Goal: Information Seeking & Learning: Learn about a topic

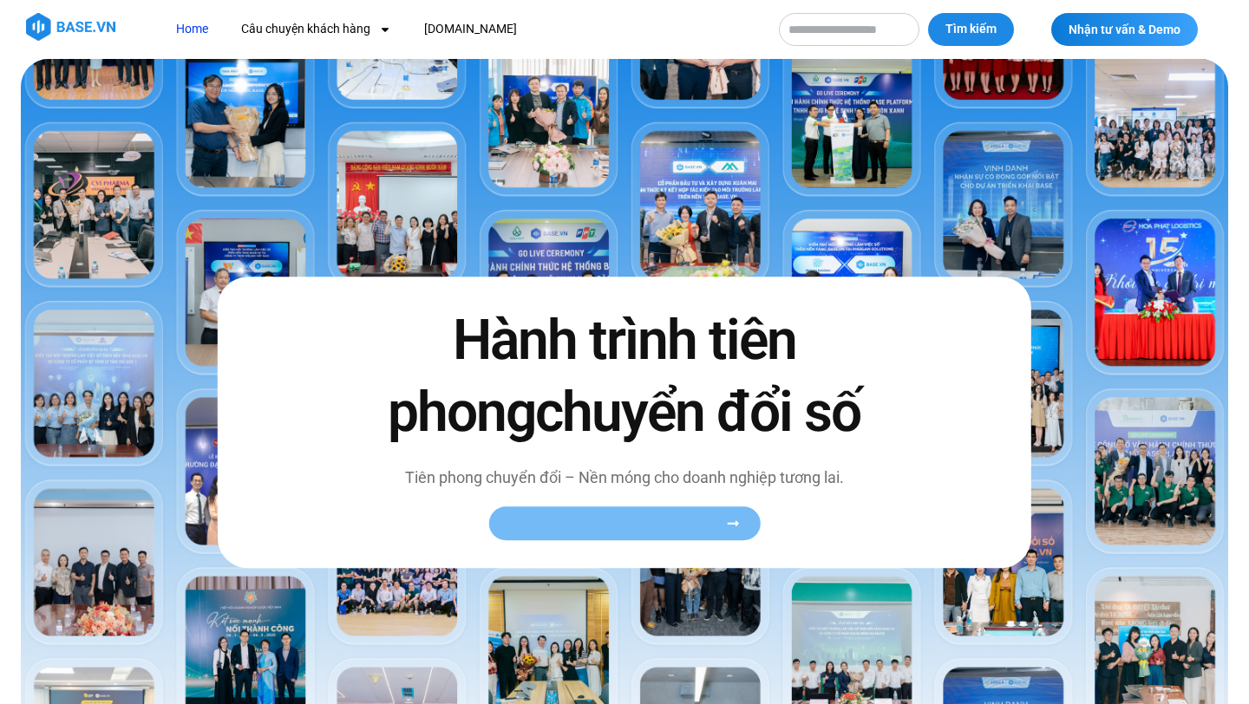
click at [541, 518] on span "Xem toàn bộ câu chuyện khách hàng" at bounding box center [615, 523] width 213 height 13
click at [652, 521] on span "Xem toàn bộ câu chuyện khách hàng" at bounding box center [615, 523] width 213 height 13
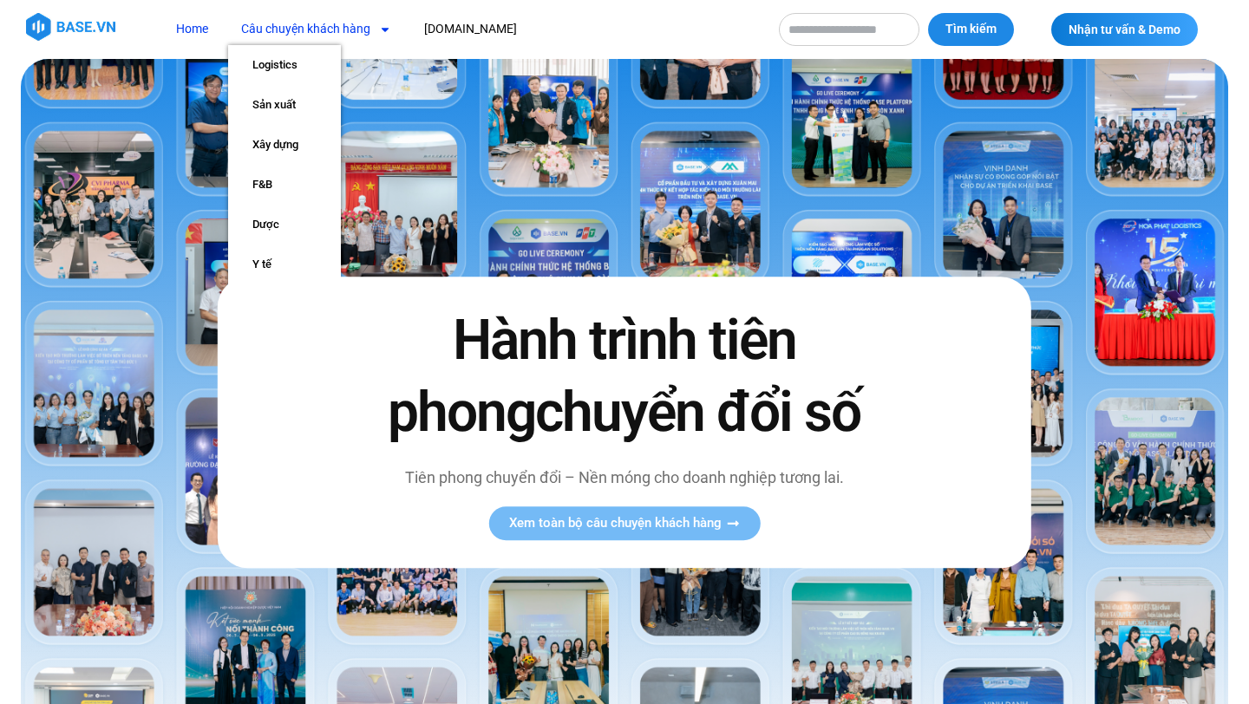
click at [305, 33] on link "Câu chuyện khách hàng" at bounding box center [316, 29] width 176 height 32
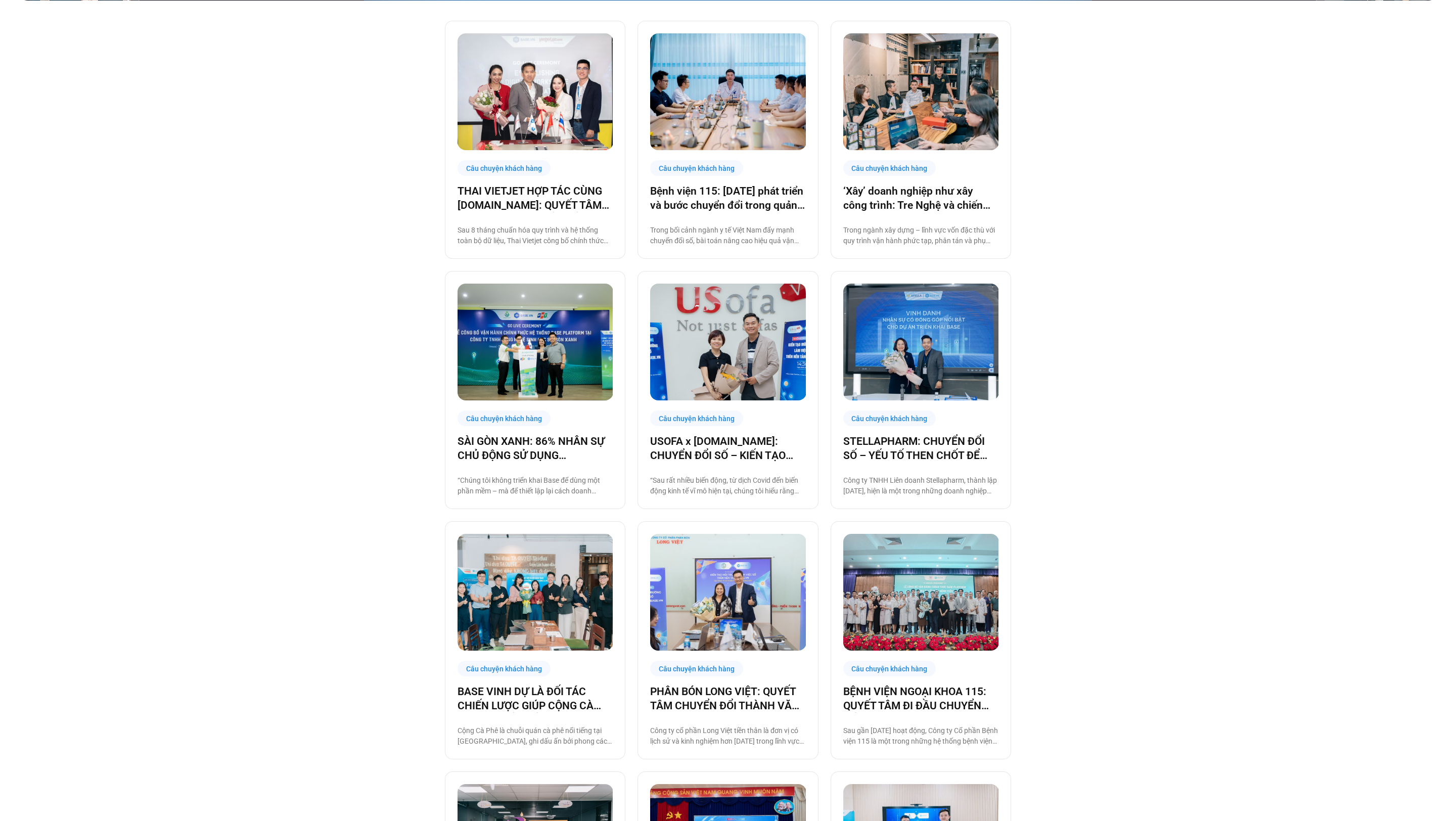
scroll to position [482, 0]
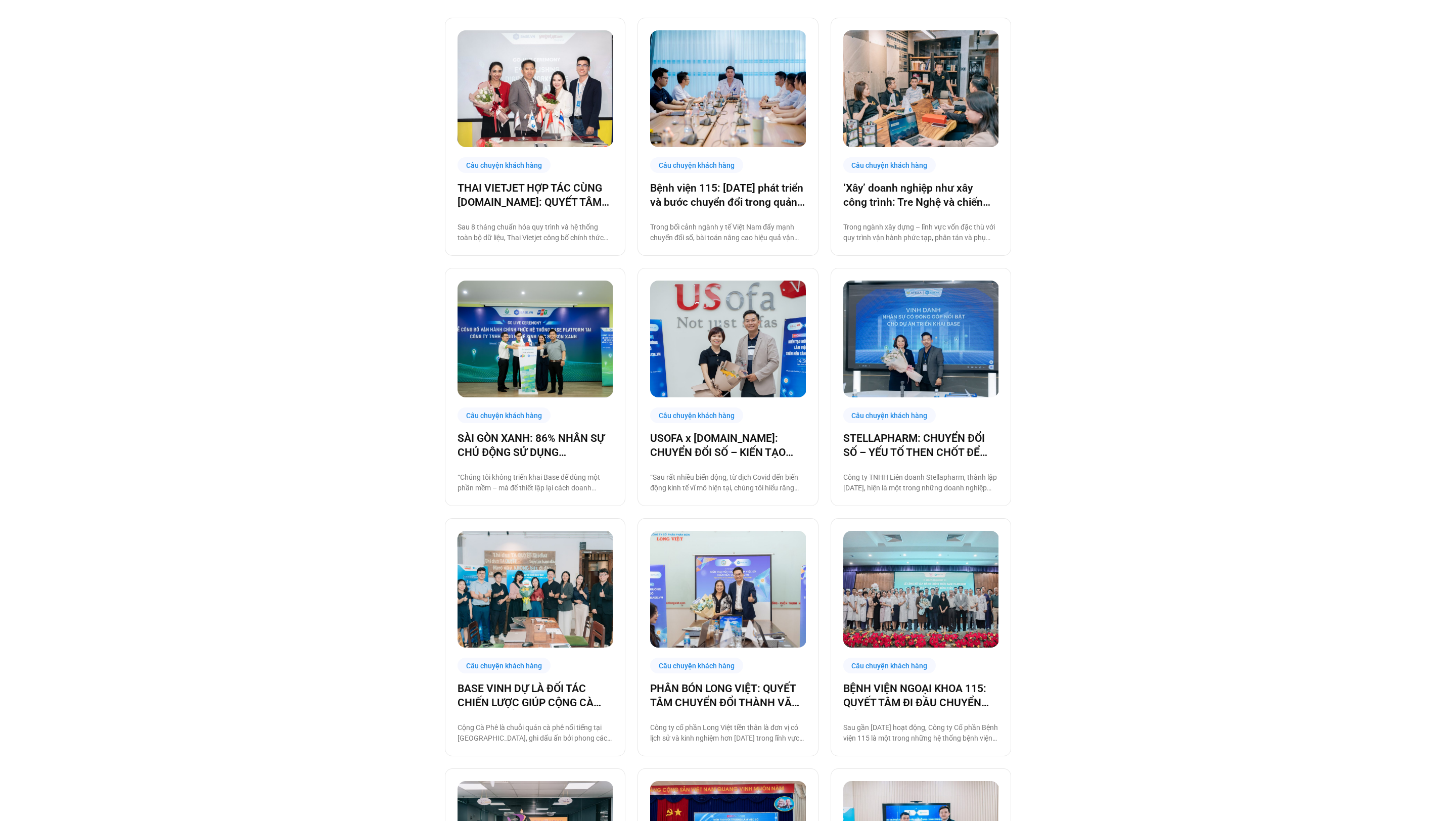
click at [727, 315] on img at bounding box center [728, 339] width 156 height 117
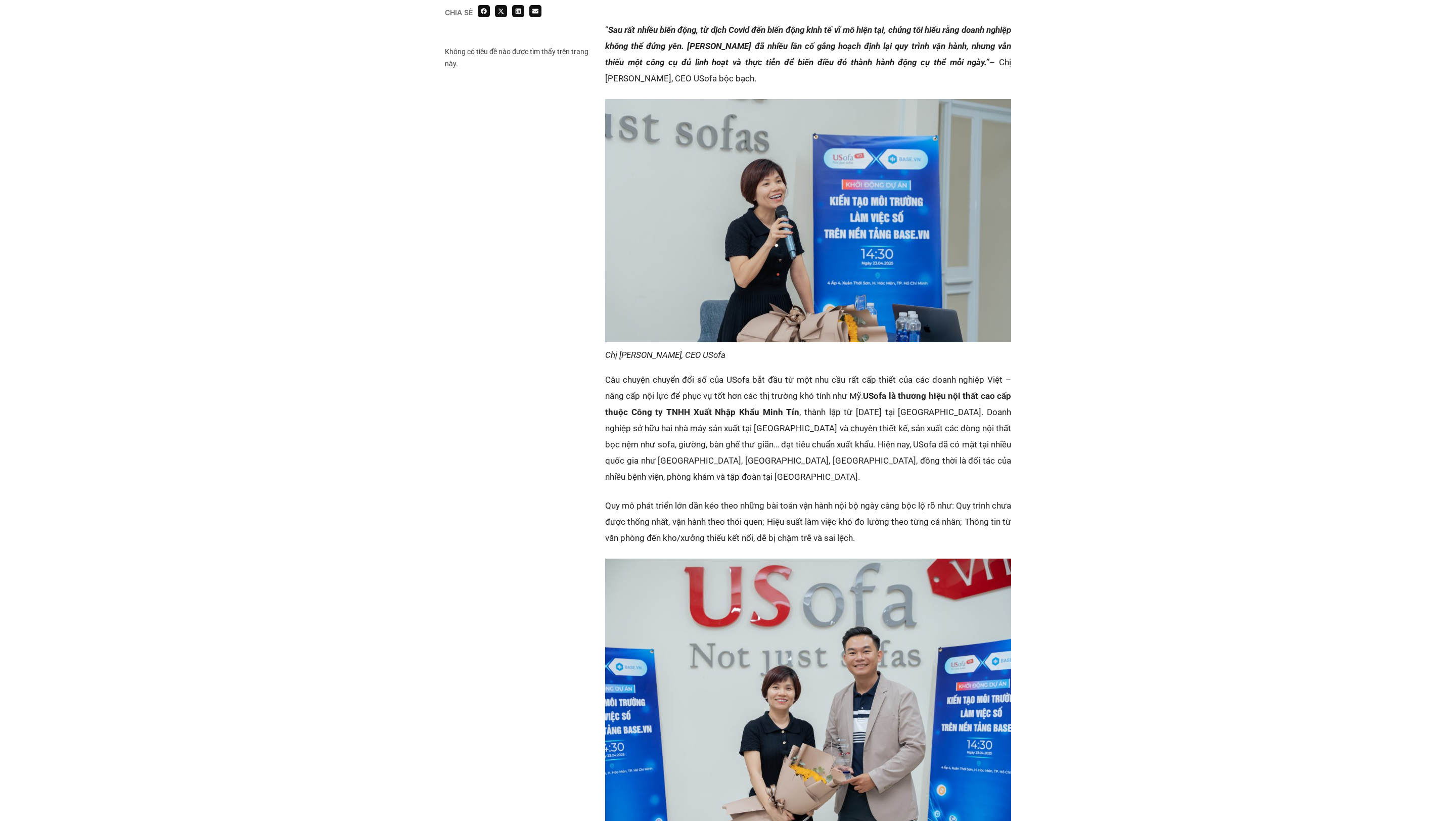
scroll to position [567, 0]
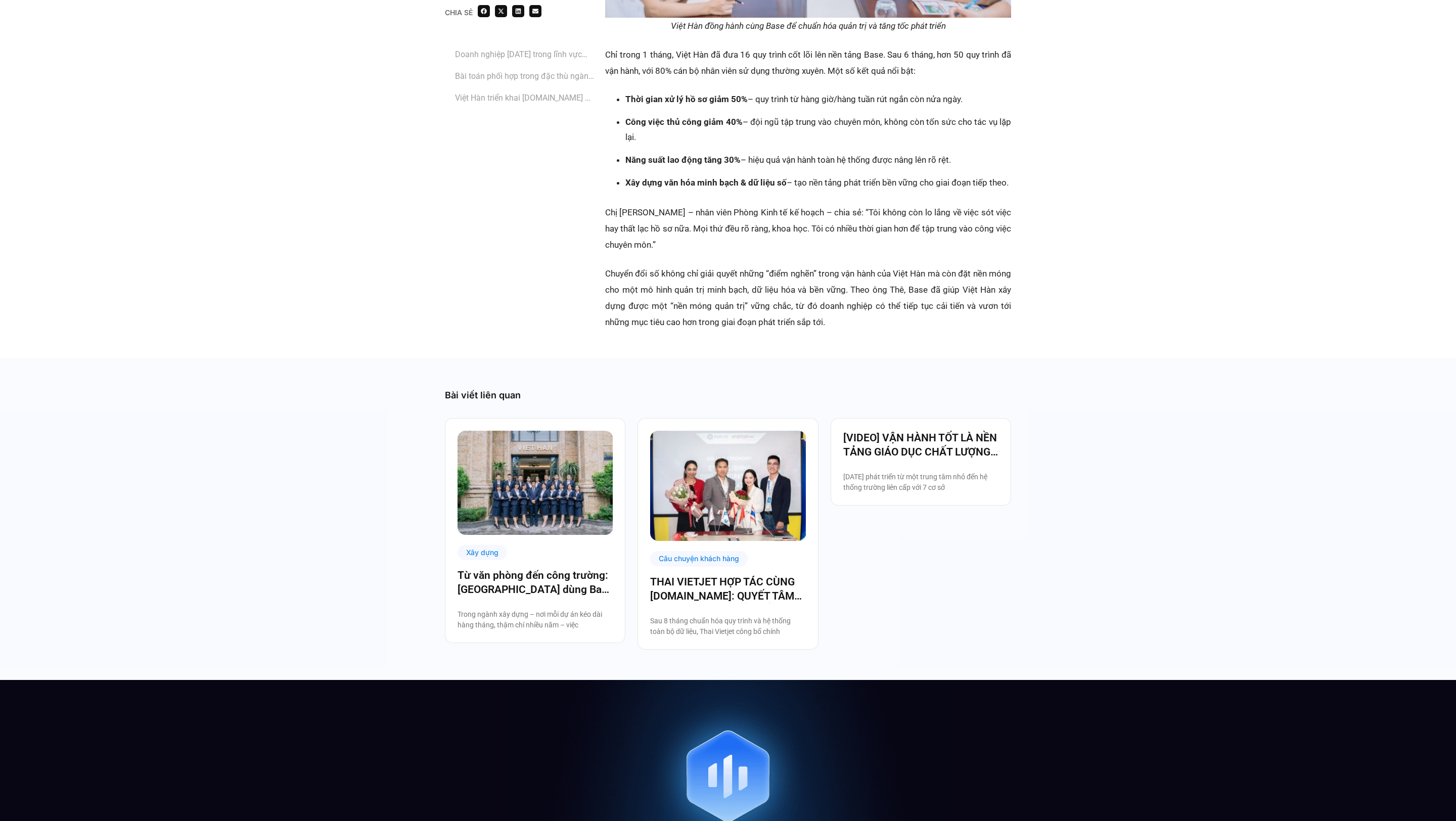
scroll to position [2409, 0]
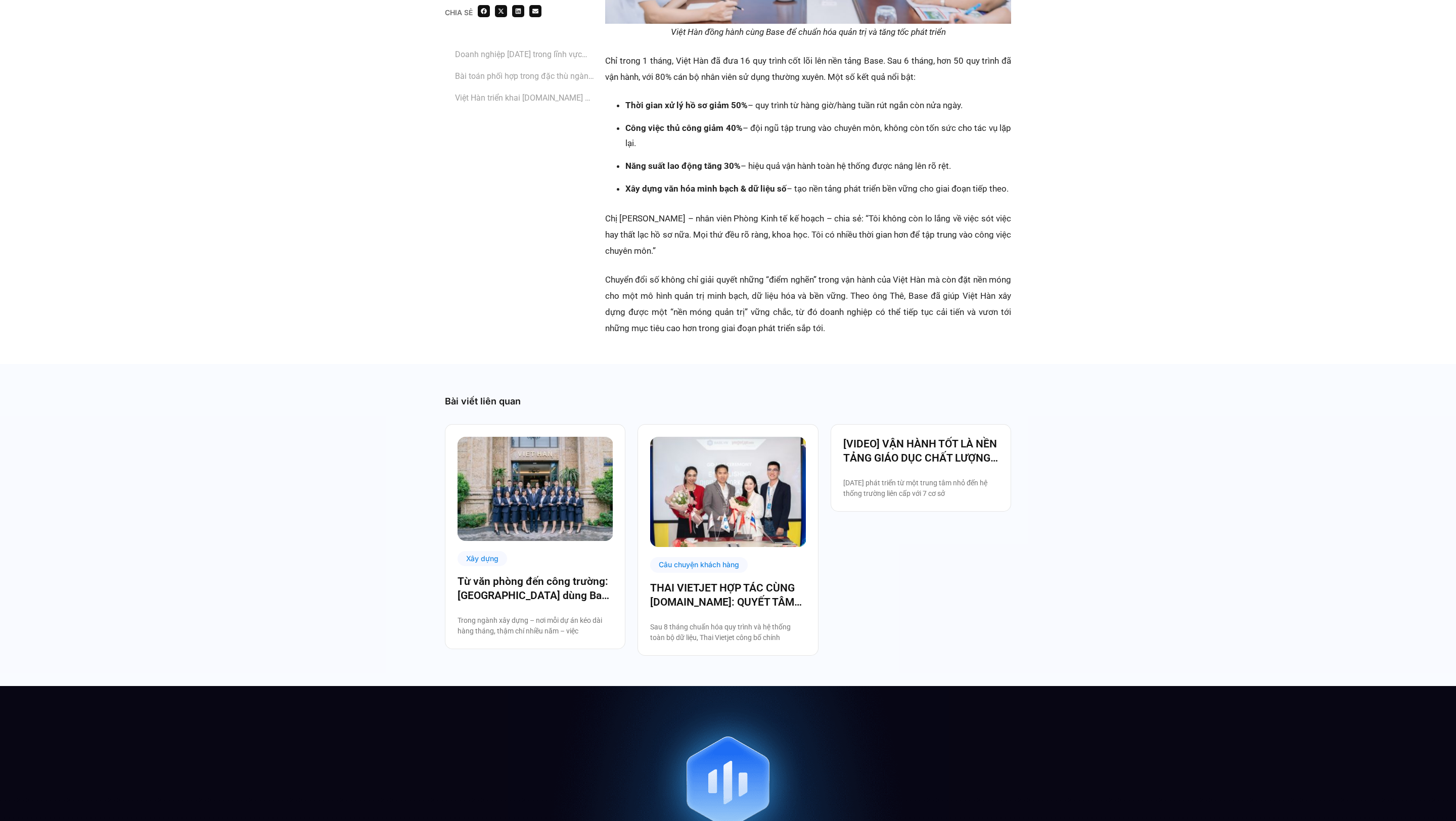
click at [754, 437] on img at bounding box center [728, 492] width 156 height 110
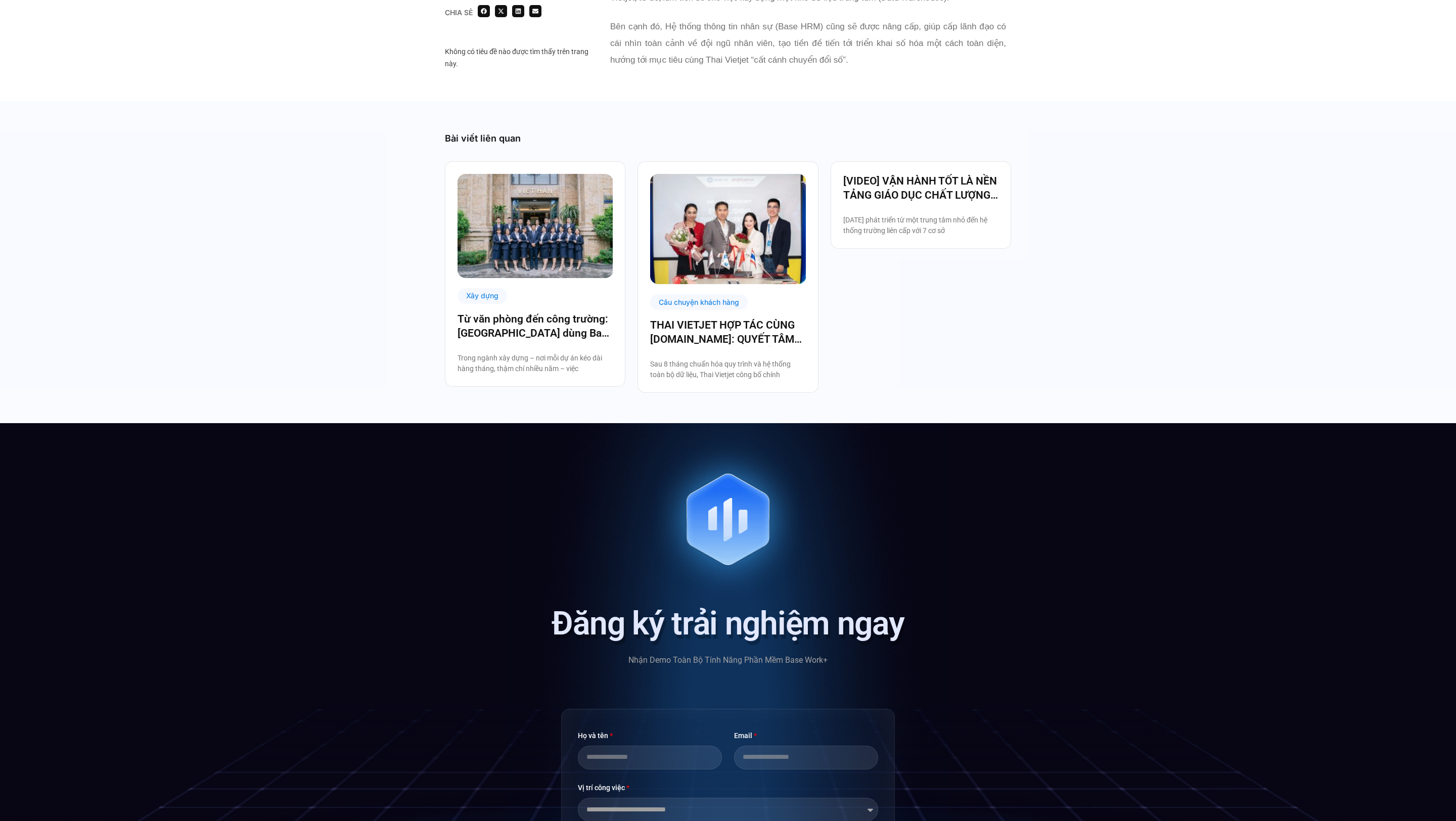
scroll to position [2275, 0]
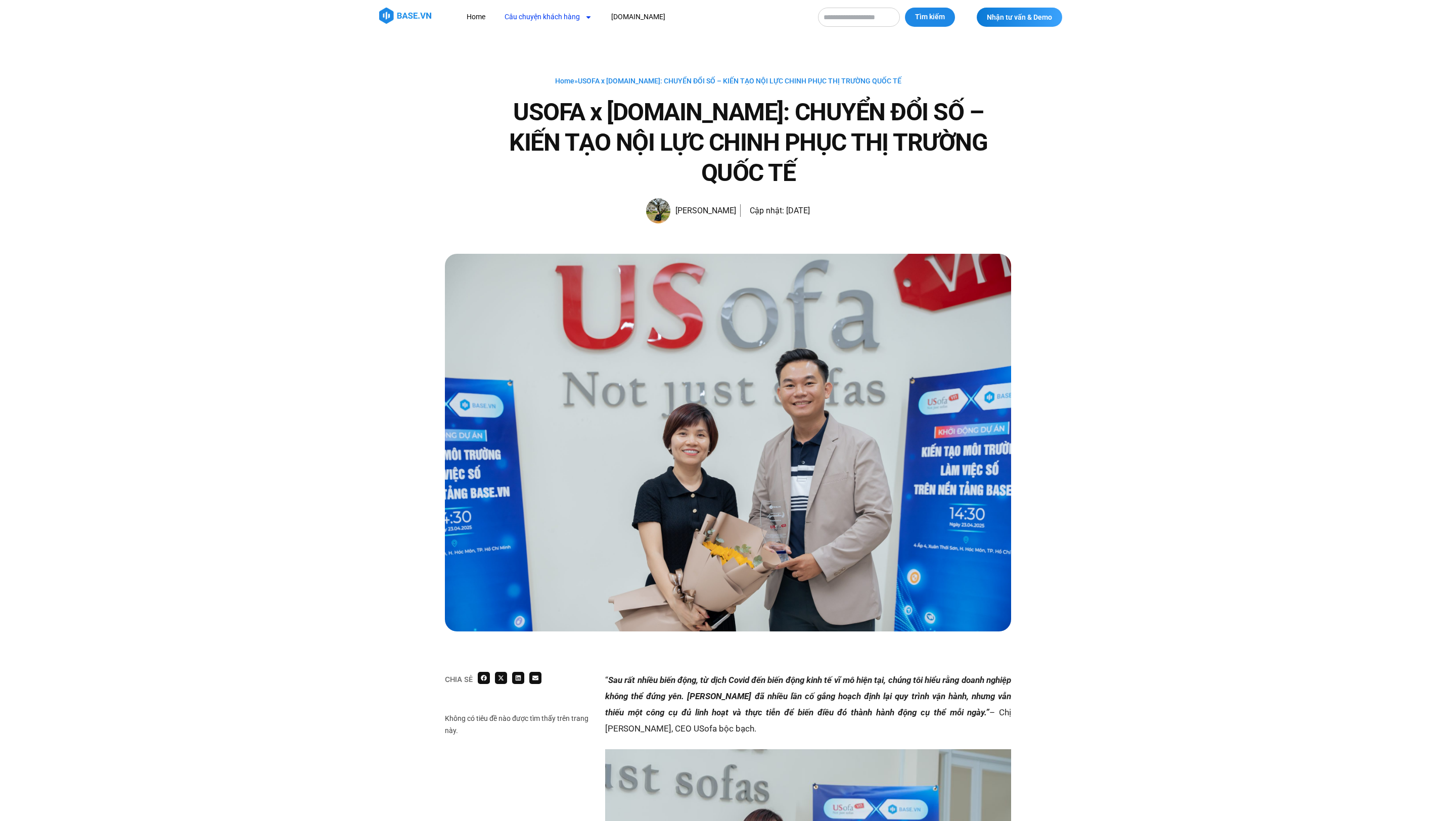
click at [522, 17] on link "Câu chuyện khách hàng" at bounding box center [548, 17] width 103 height 19
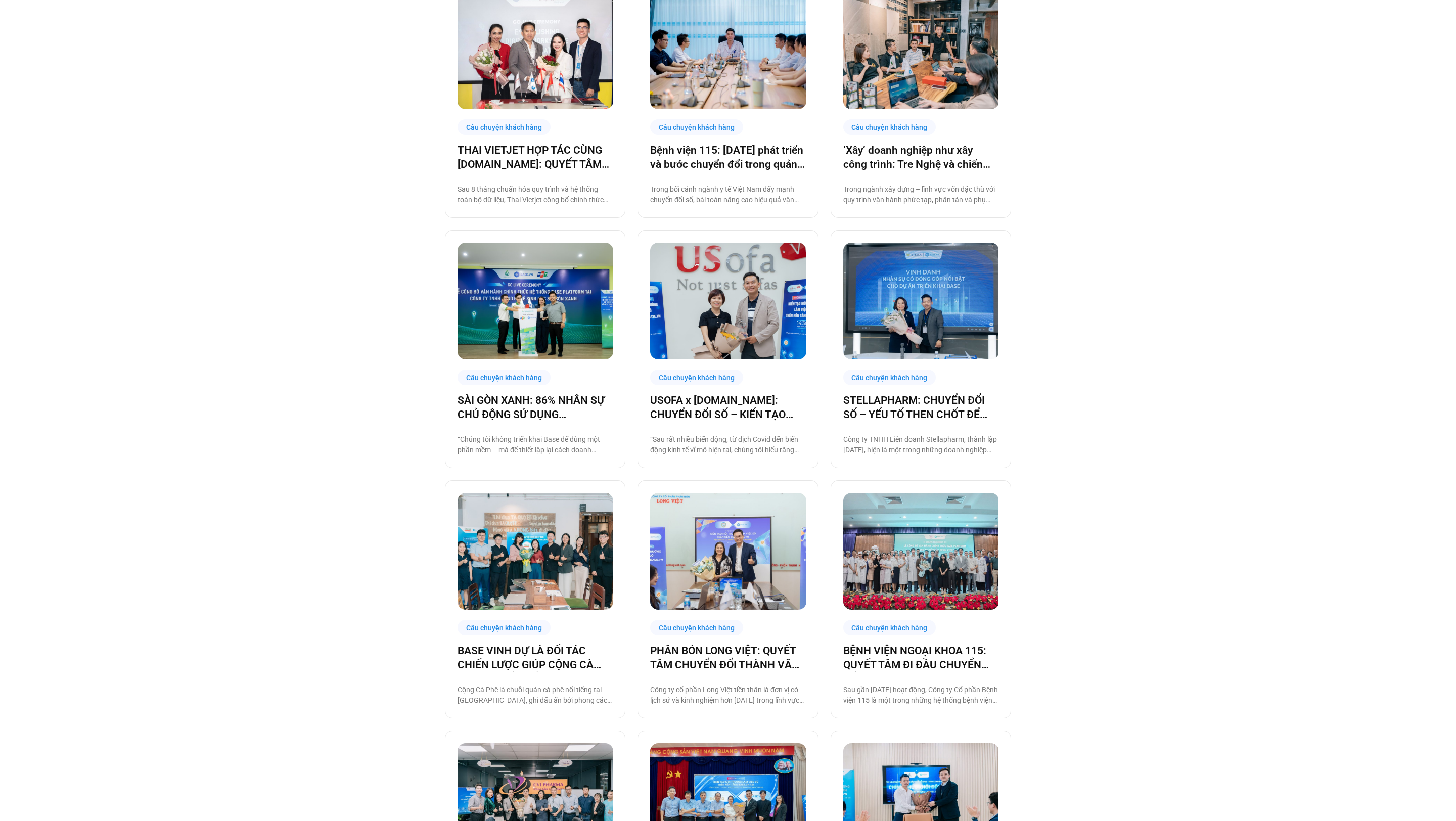
scroll to position [530, 0]
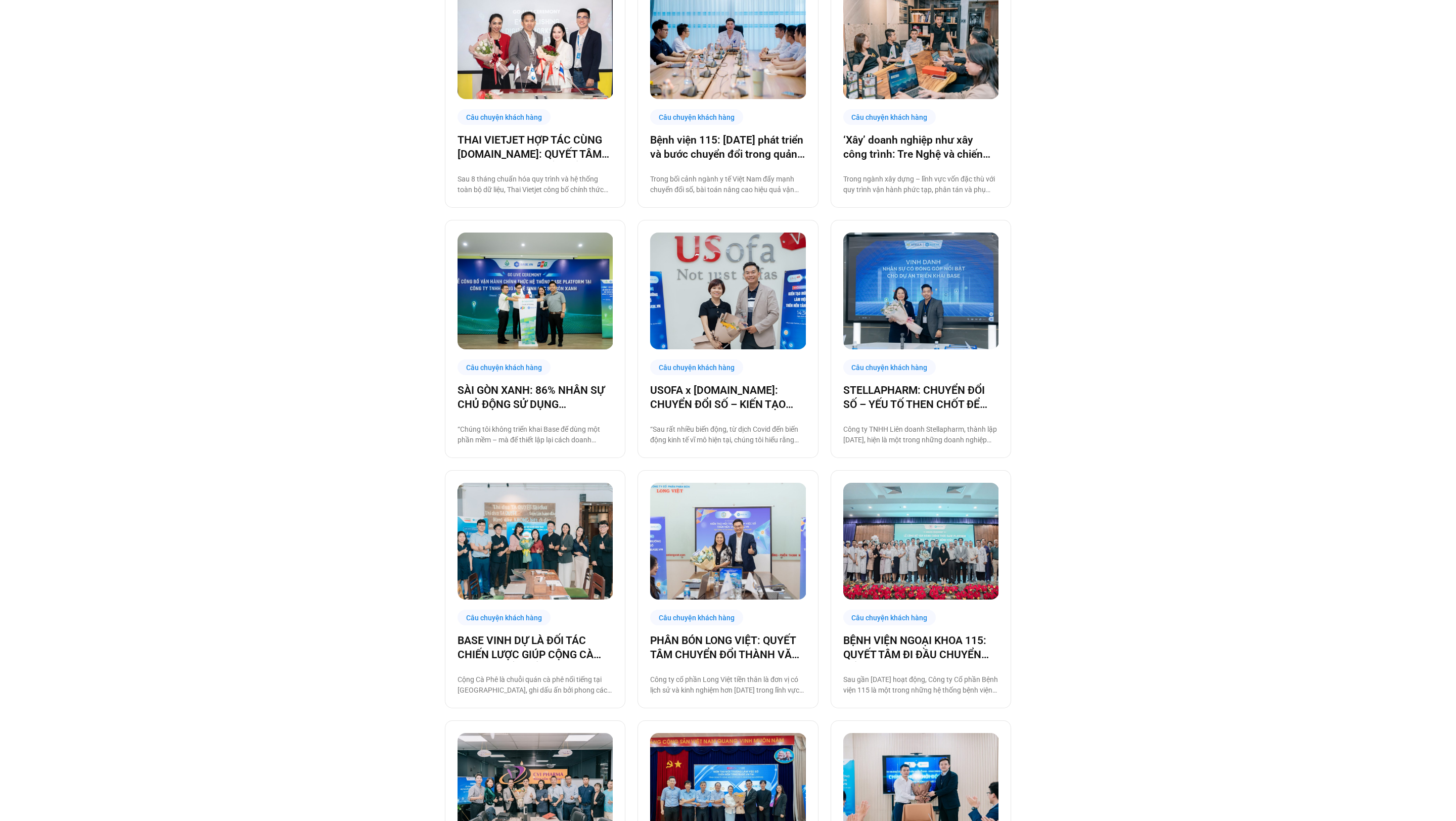
click at [581, 533] on img at bounding box center [535, 541] width 156 height 117
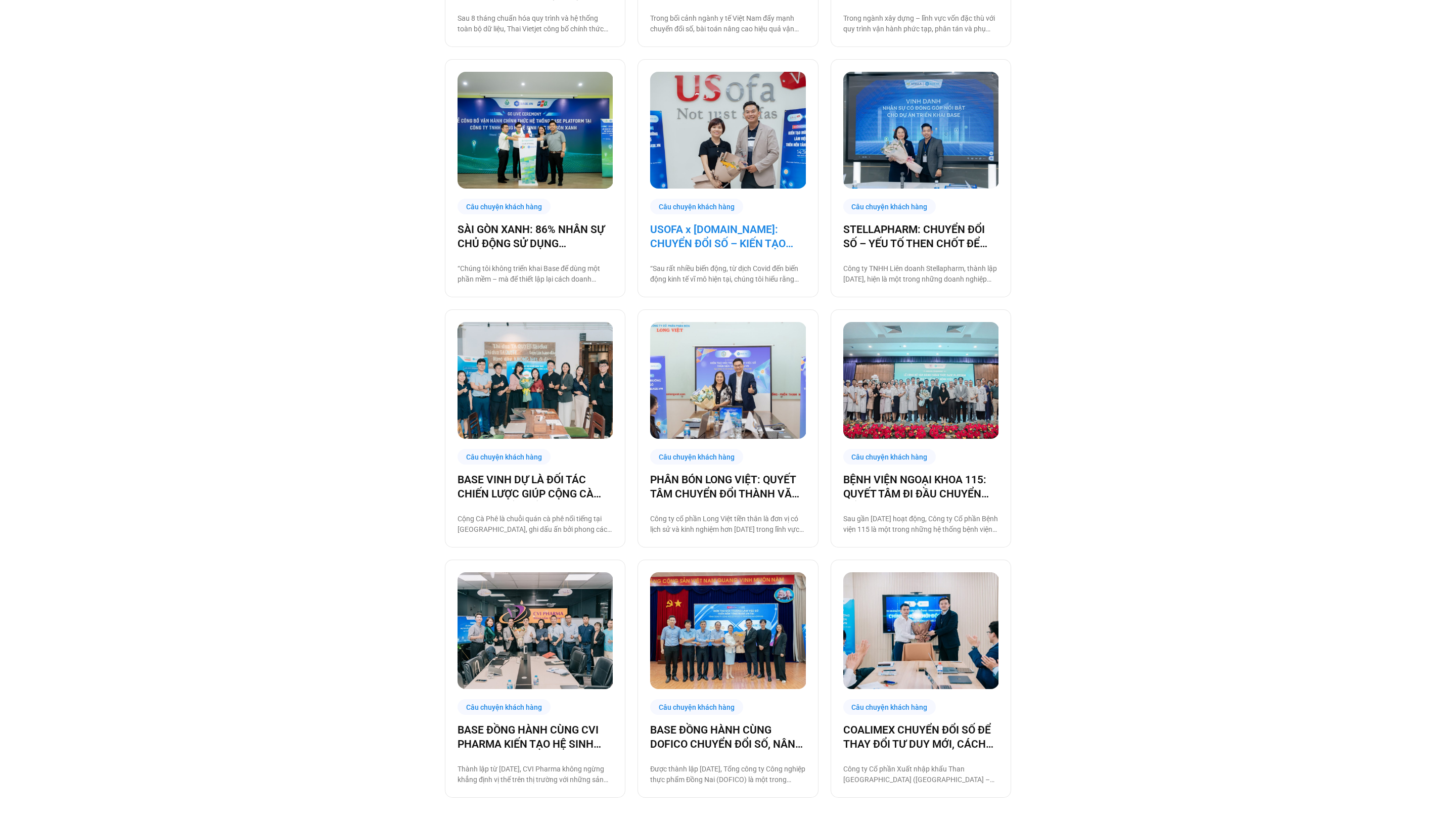
scroll to position [695, 0]
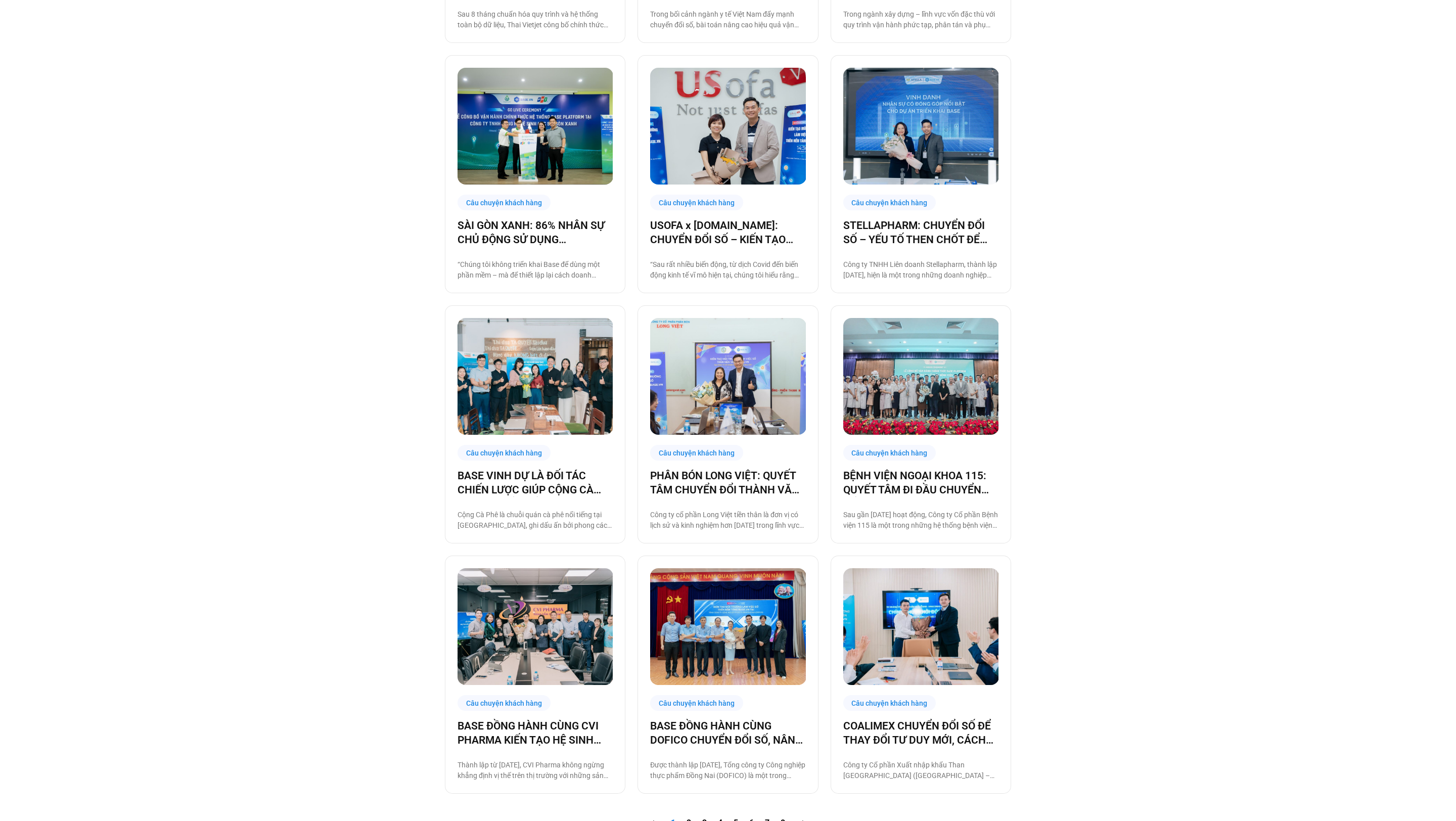
click at [726, 650] on img at bounding box center [728, 626] width 156 height 117
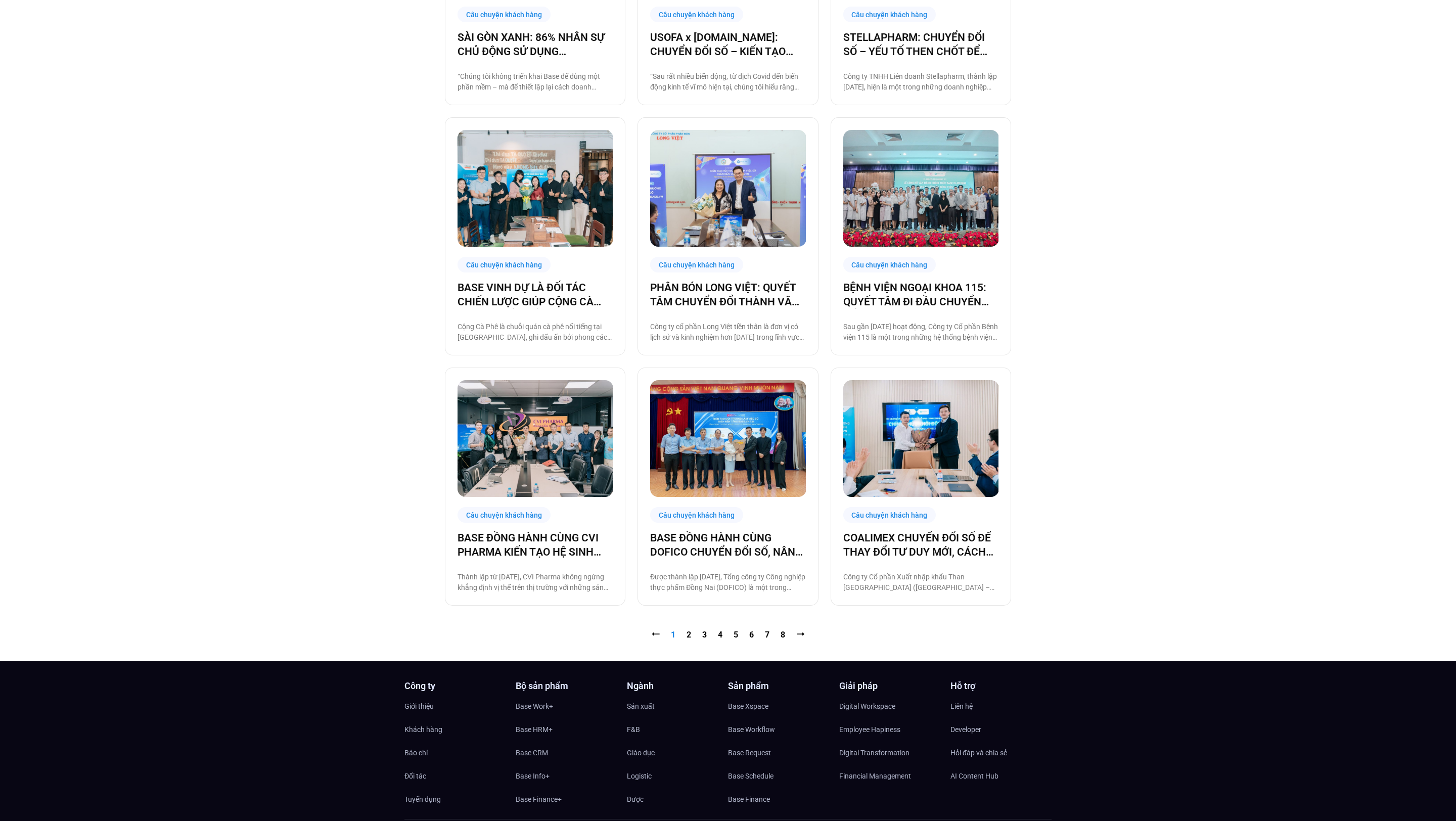
scroll to position [883, 0]
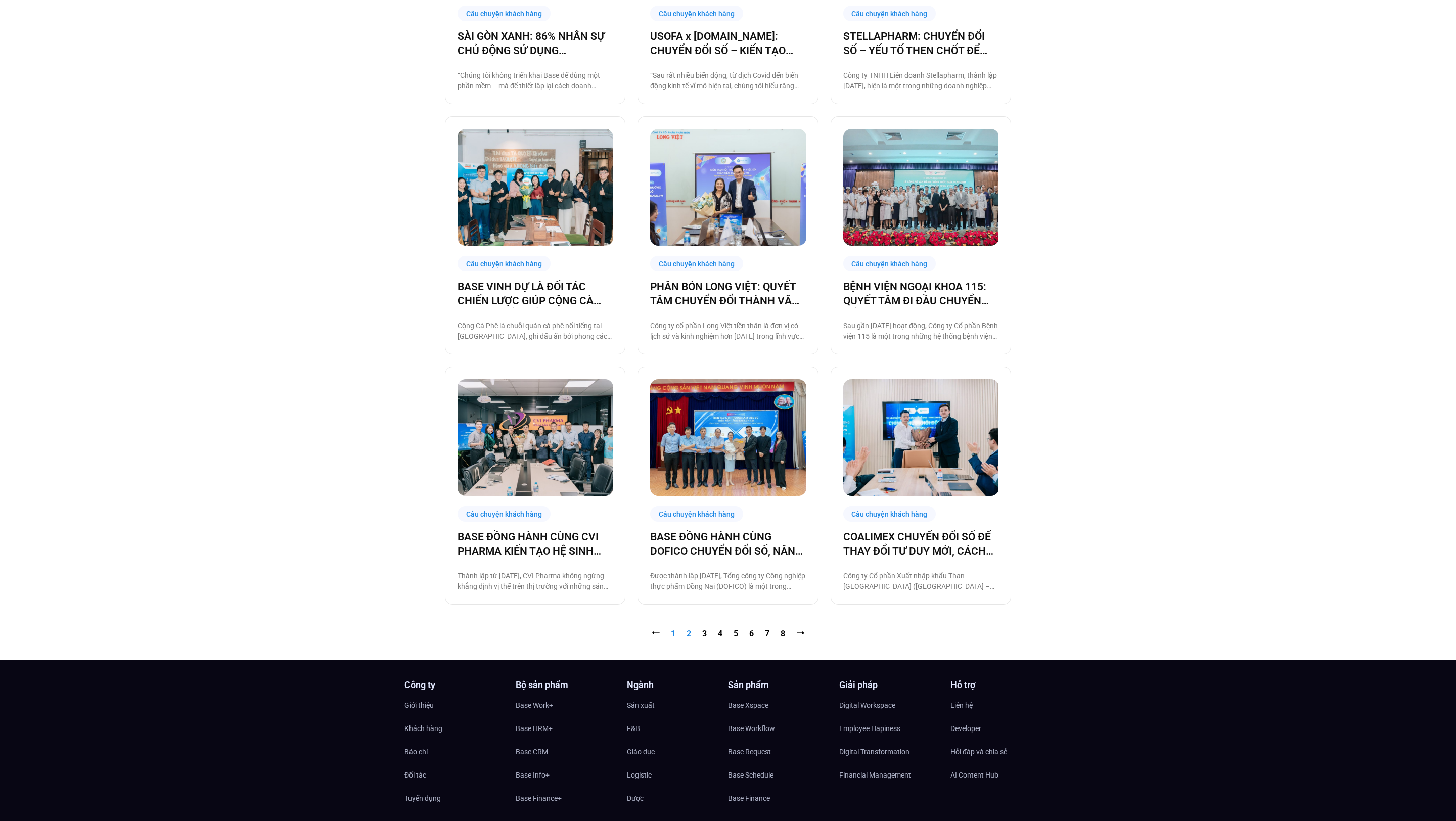
click at [687, 632] on link "Trang 2" at bounding box center [689, 633] width 5 height 9
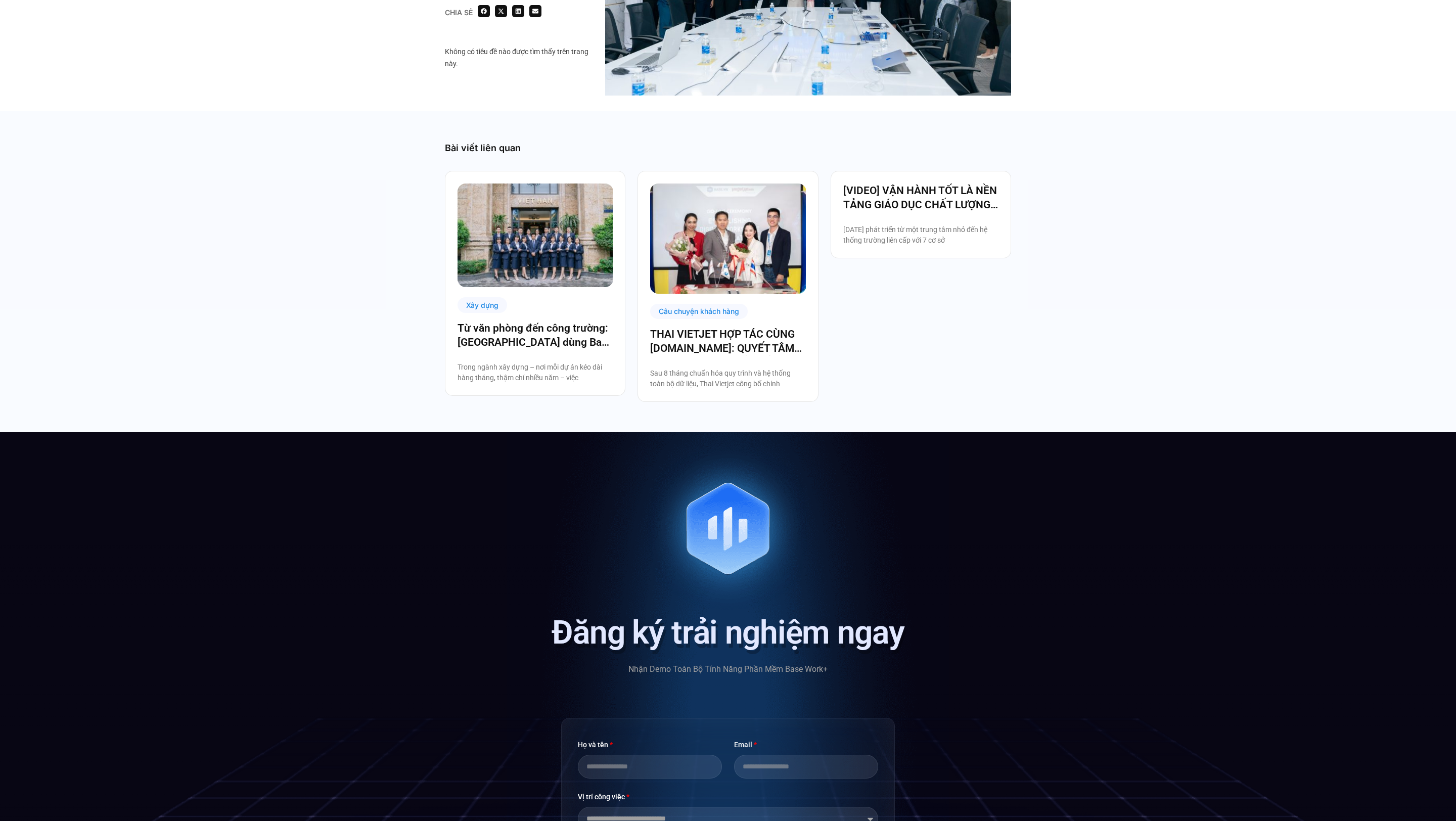
scroll to position [1856, 0]
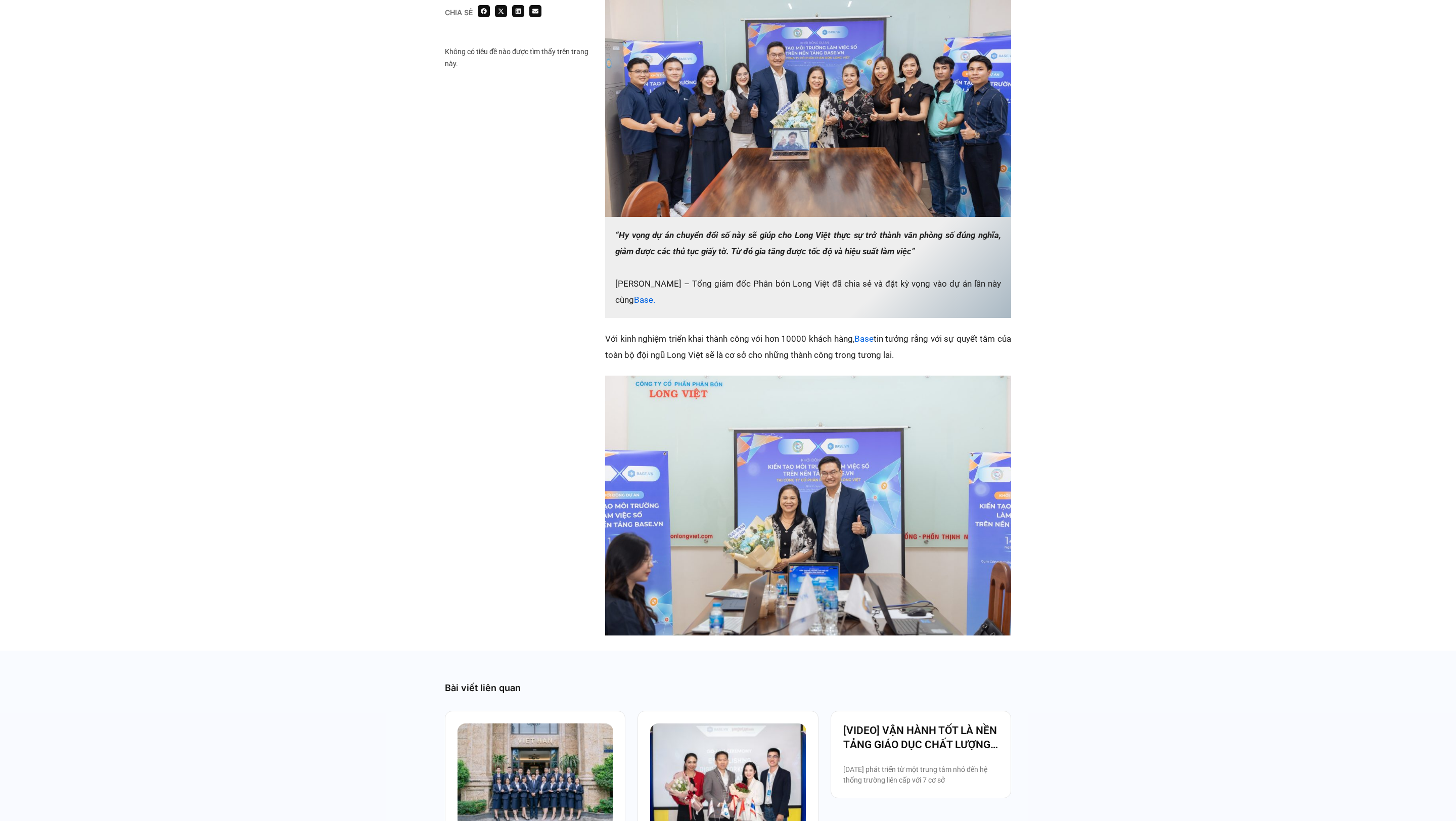
scroll to position [1134, 0]
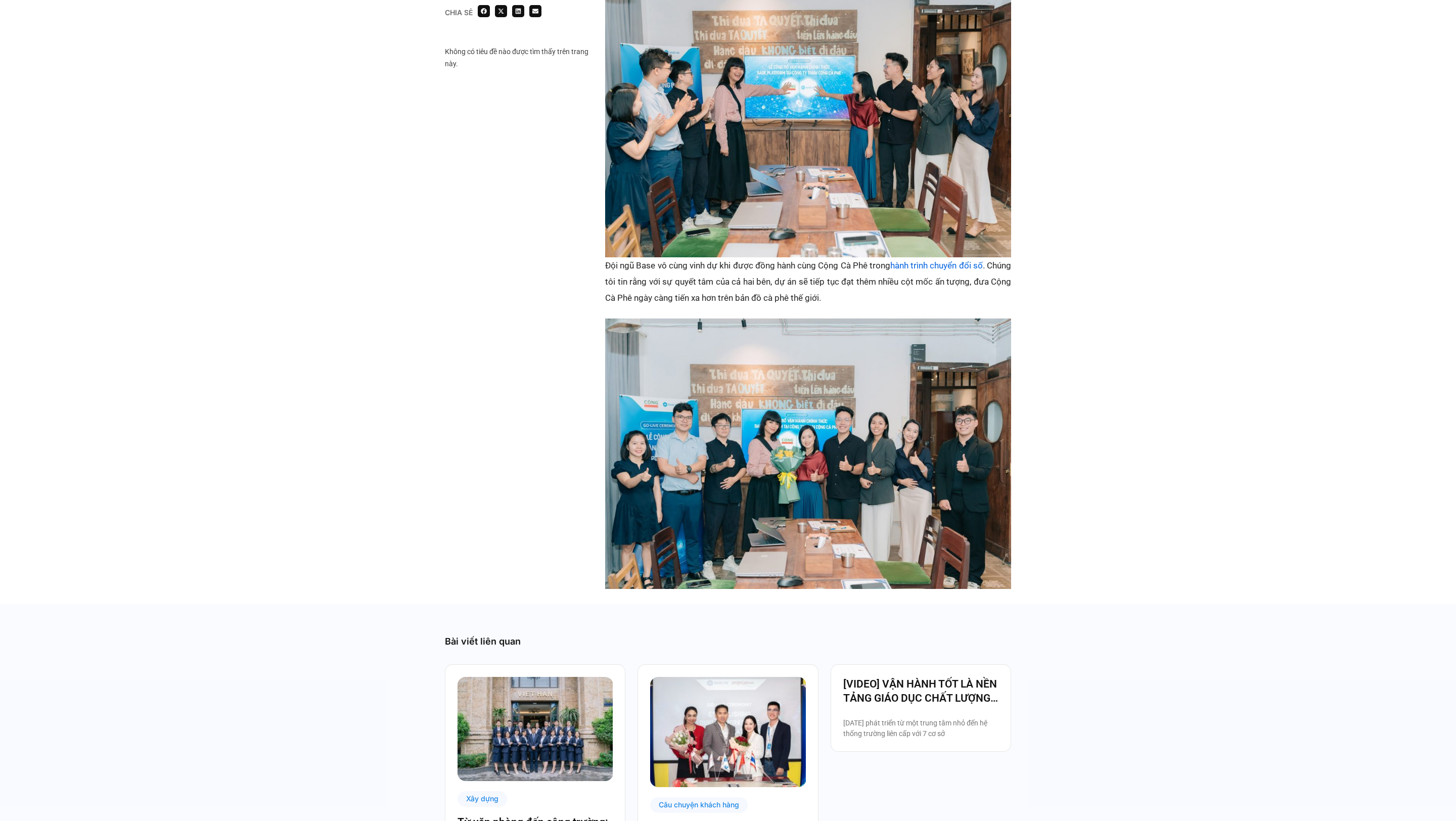
scroll to position [1242, 0]
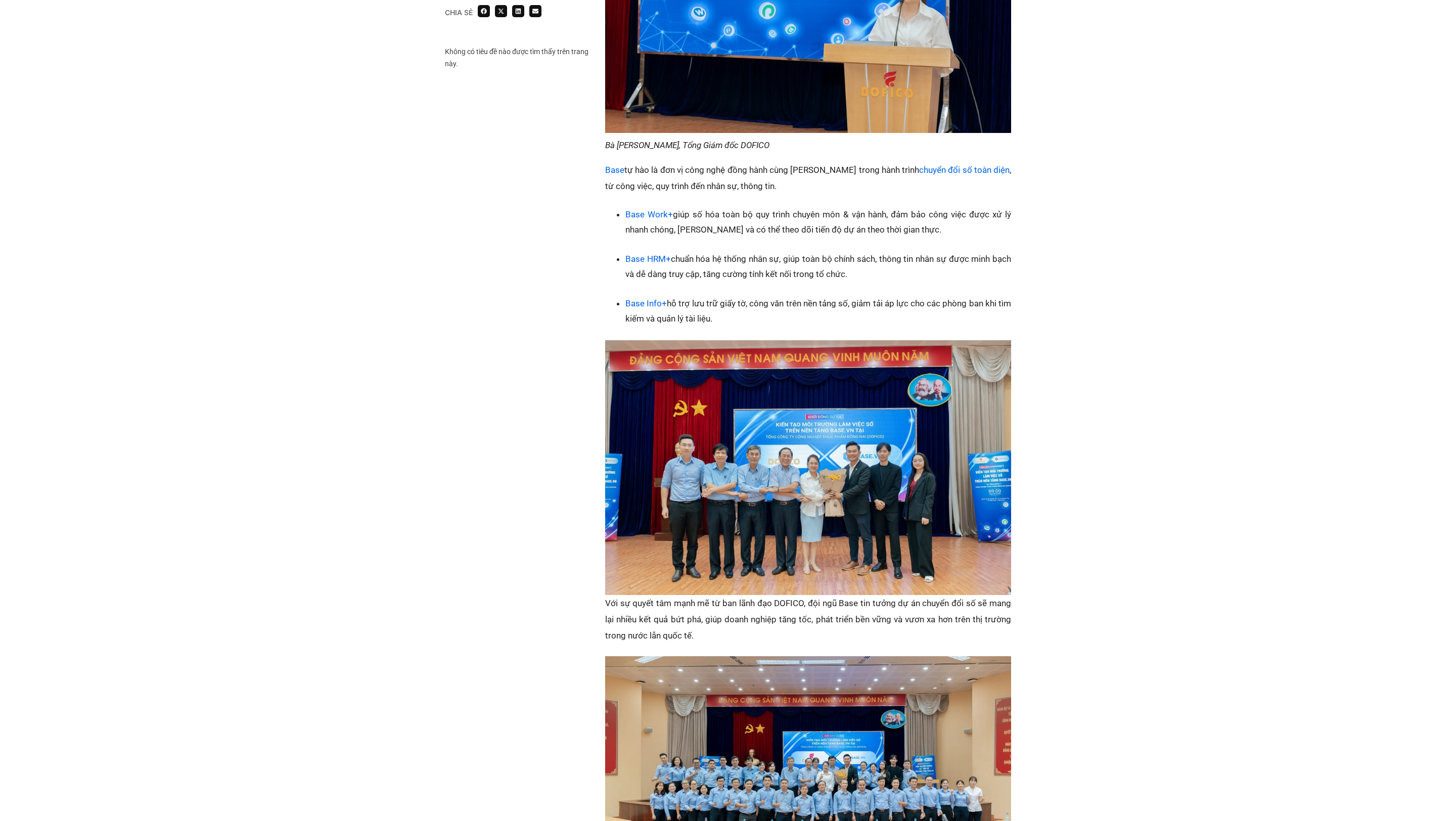
scroll to position [1469, 0]
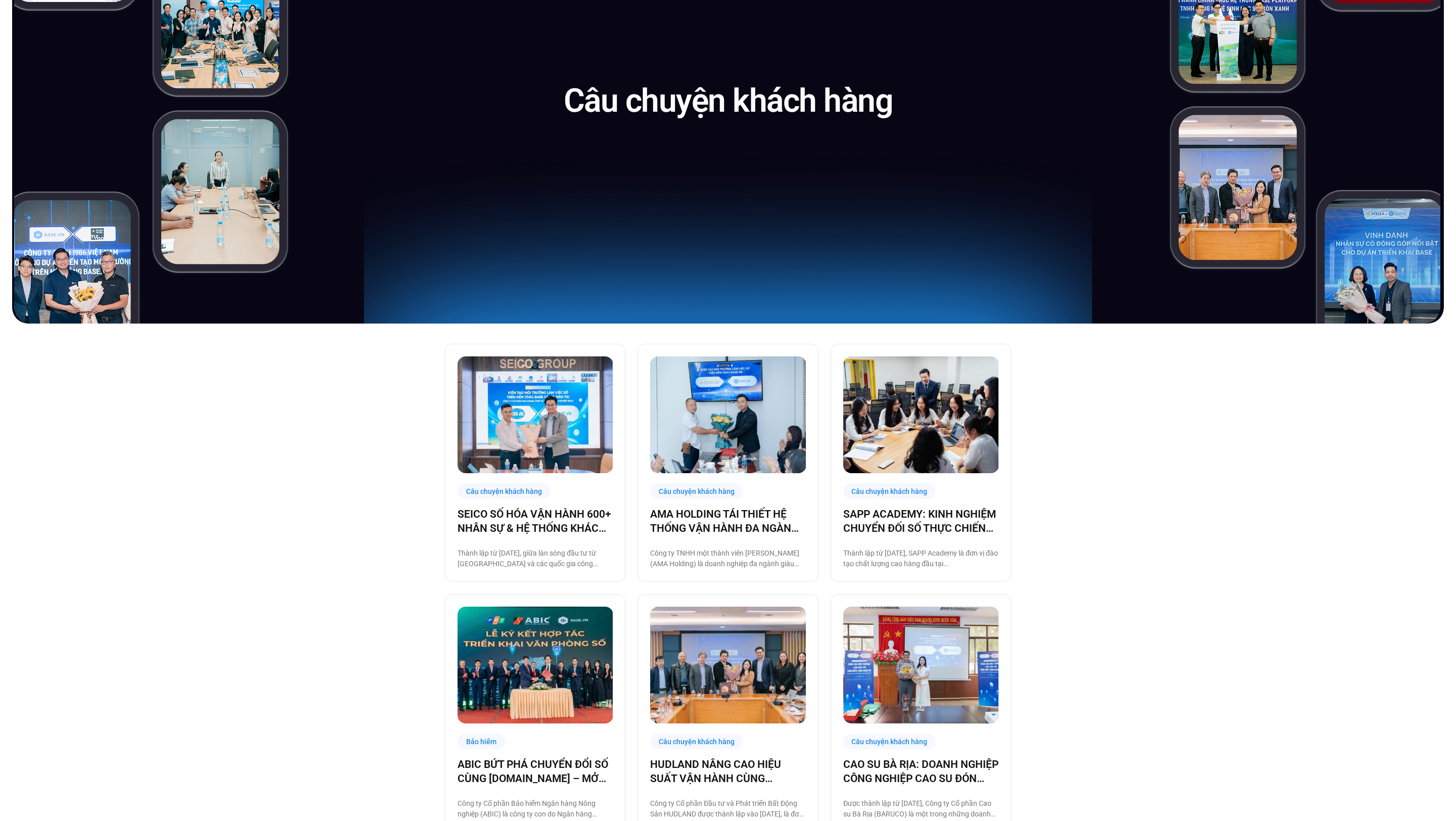
scroll to position [160, 0]
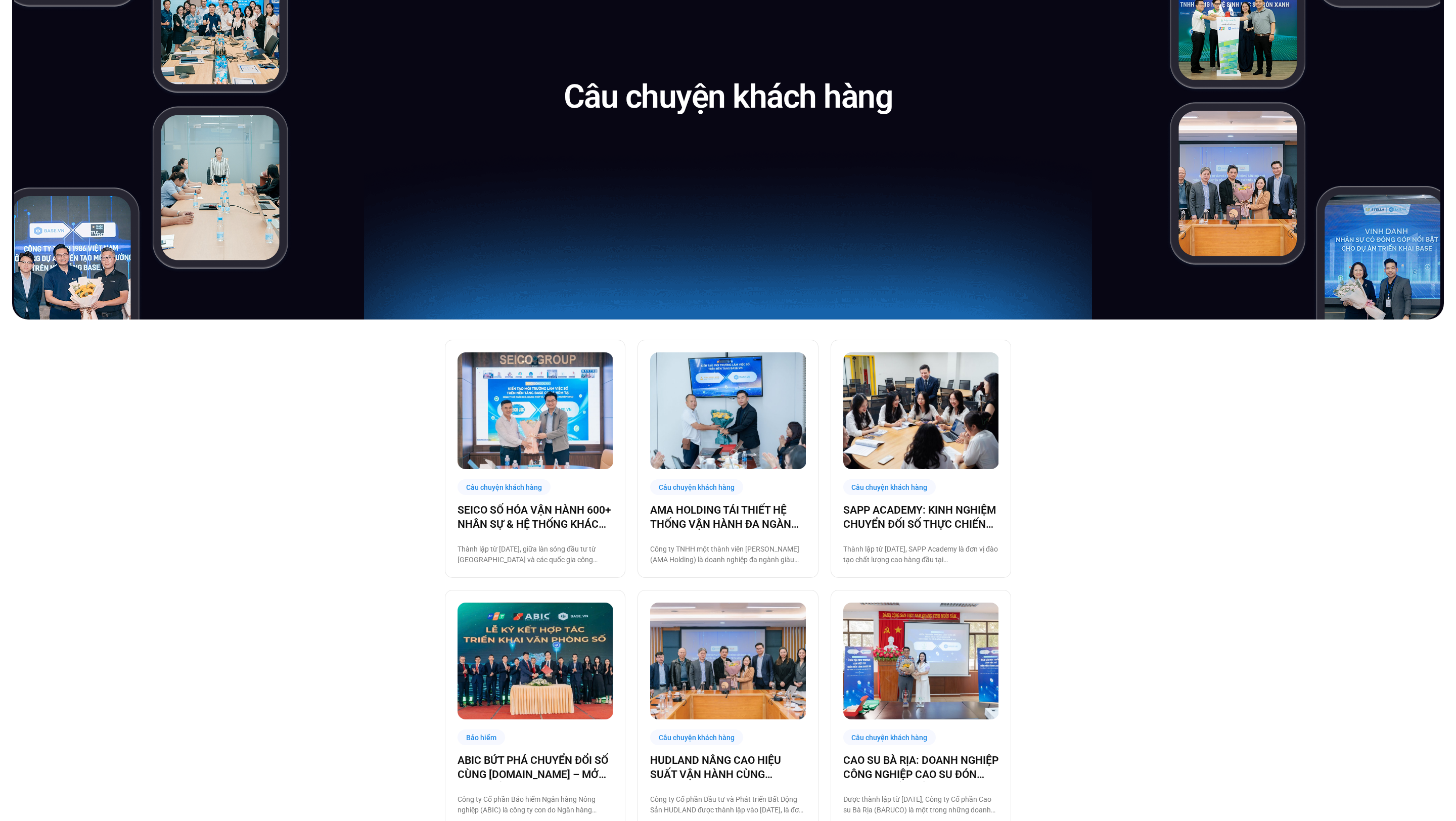
click at [542, 428] on img at bounding box center [535, 411] width 156 height 117
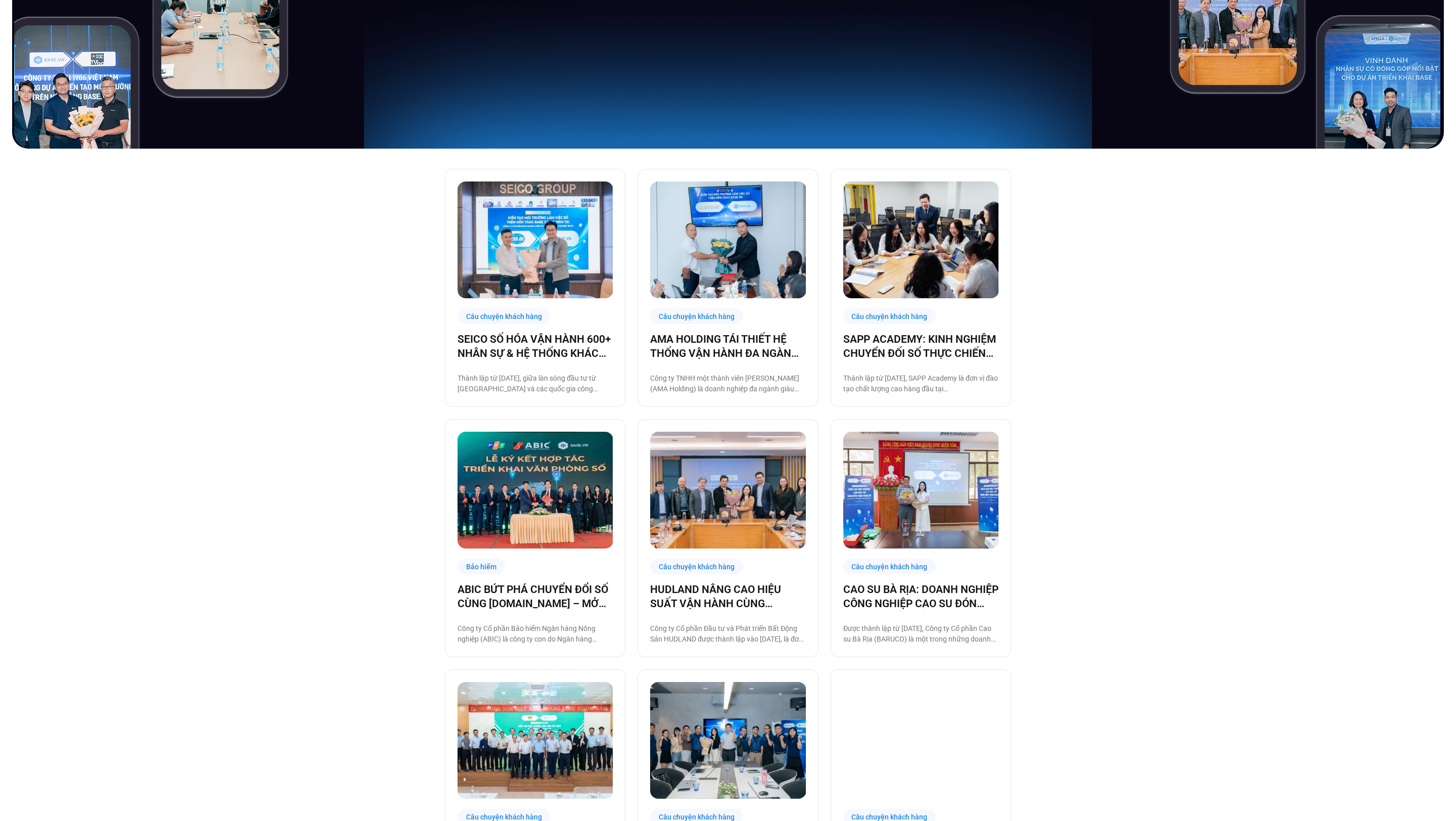
scroll to position [337, 0]
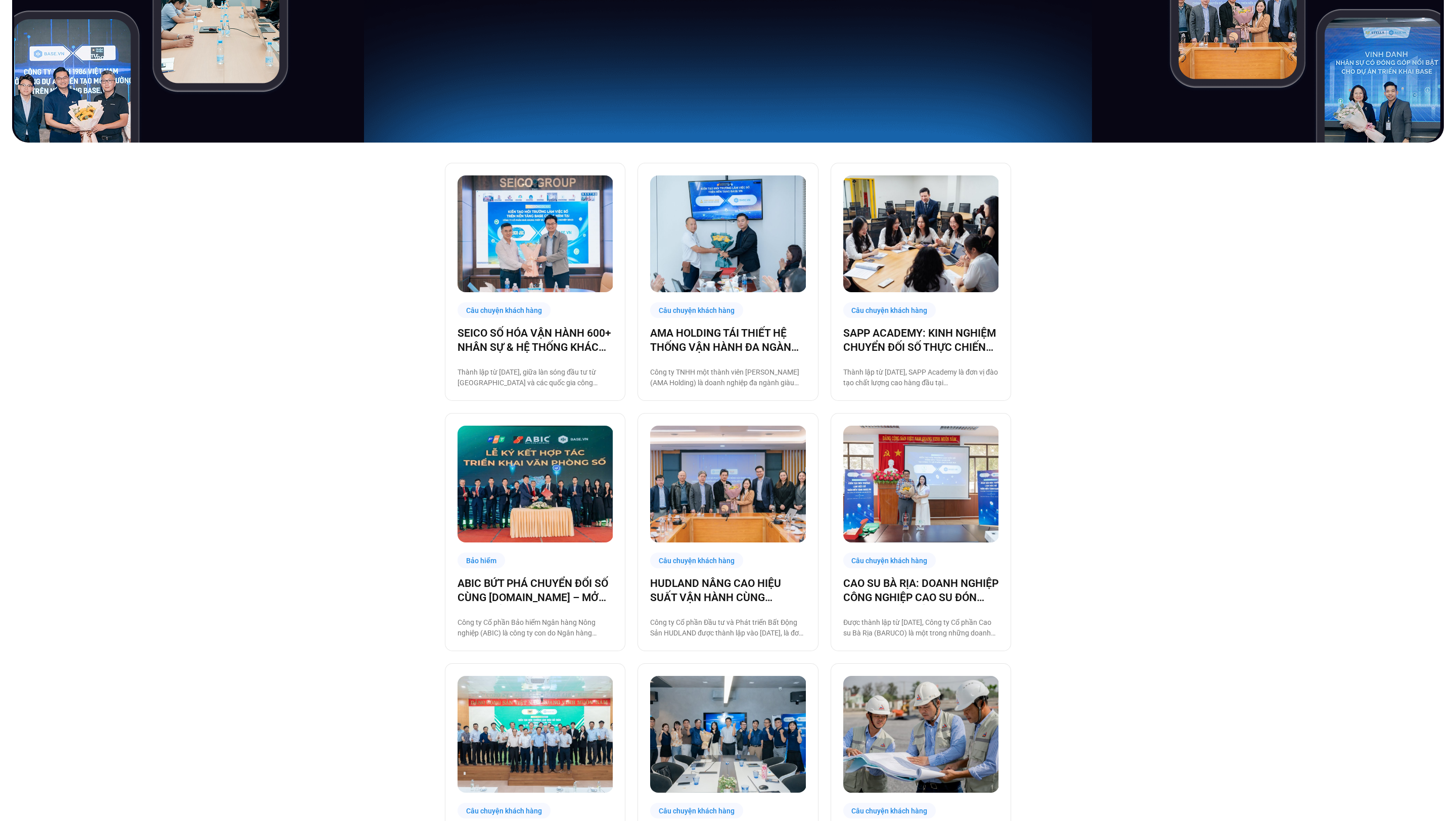
click at [884, 490] on img at bounding box center [921, 484] width 156 height 117
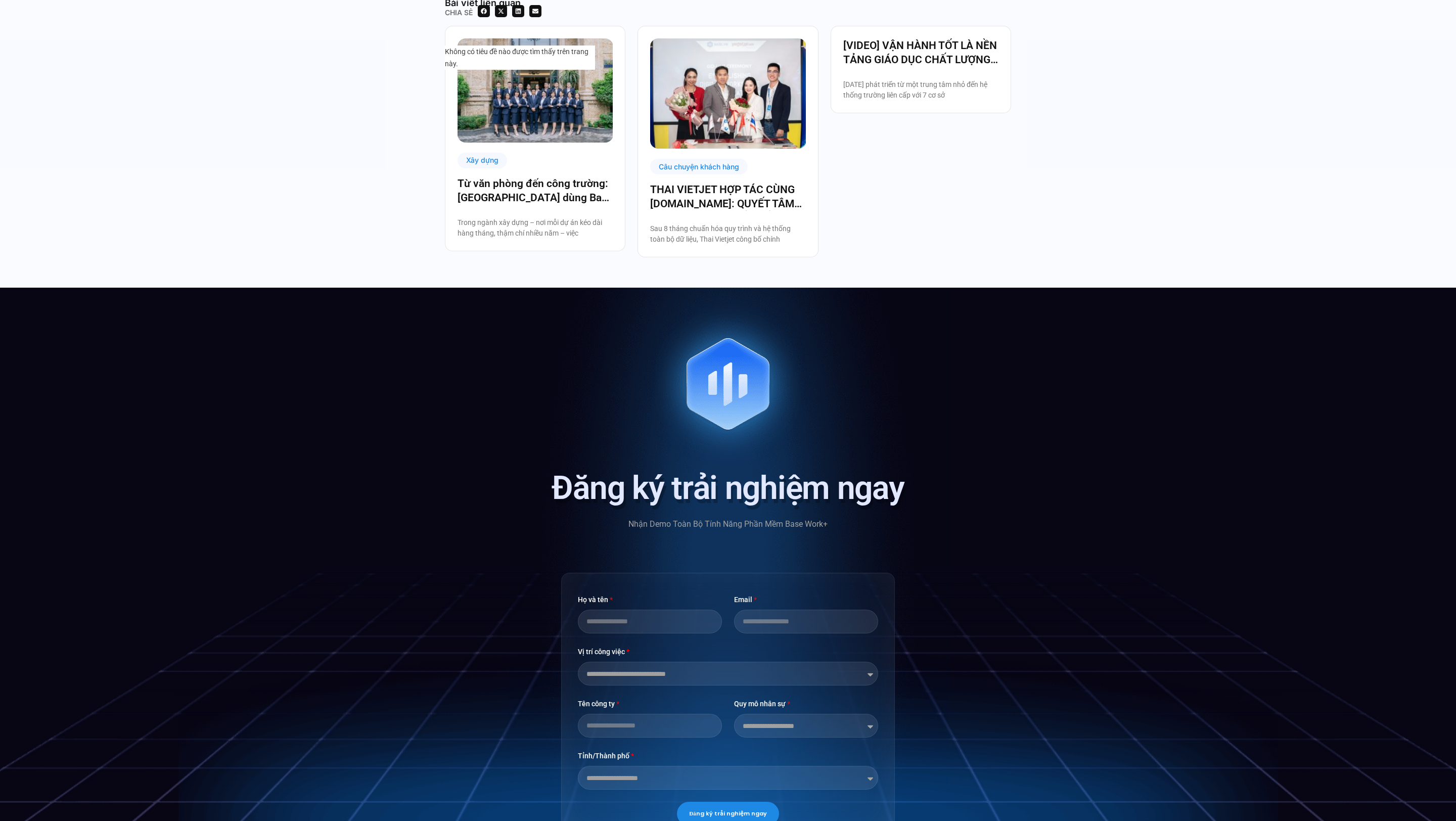
scroll to position [2070, 0]
